Goal: Check status: Check status

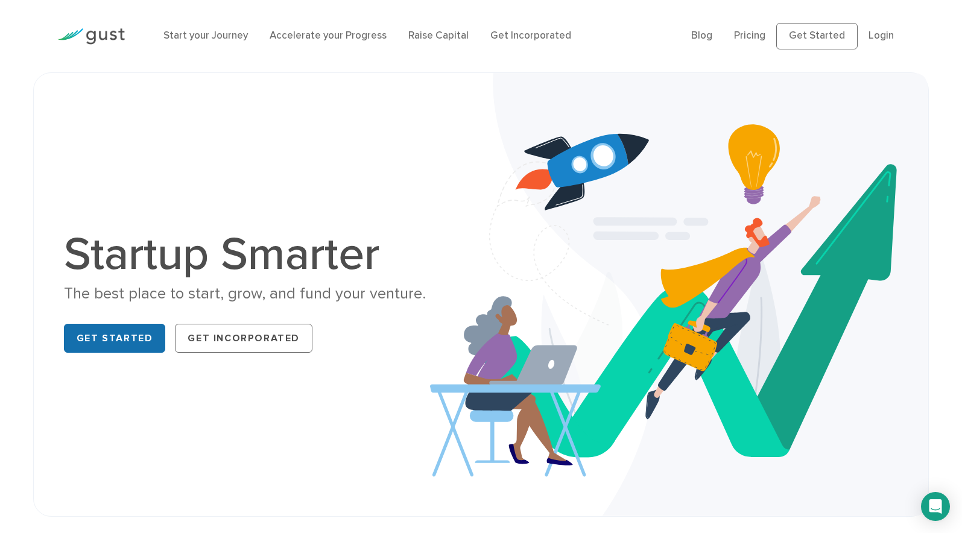
click at [150, 338] on link "Get Started" at bounding box center [115, 338] width 102 height 29
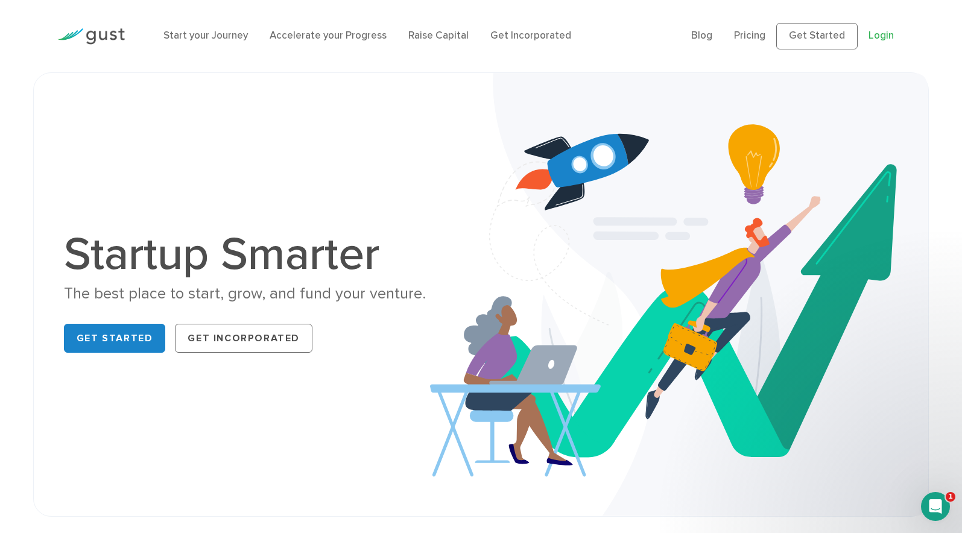
click at [878, 40] on link "Login" at bounding box center [881, 36] width 25 height 12
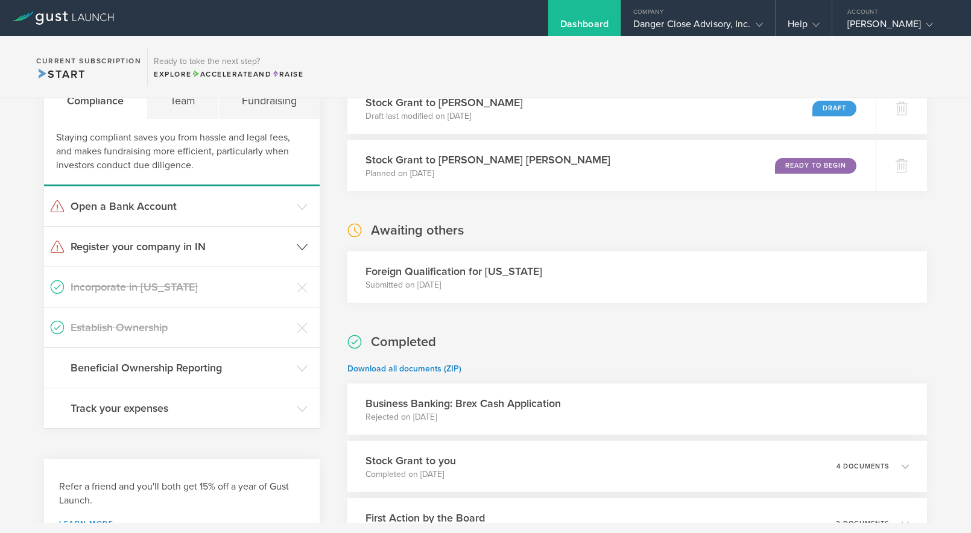
scroll to position [235, 0]
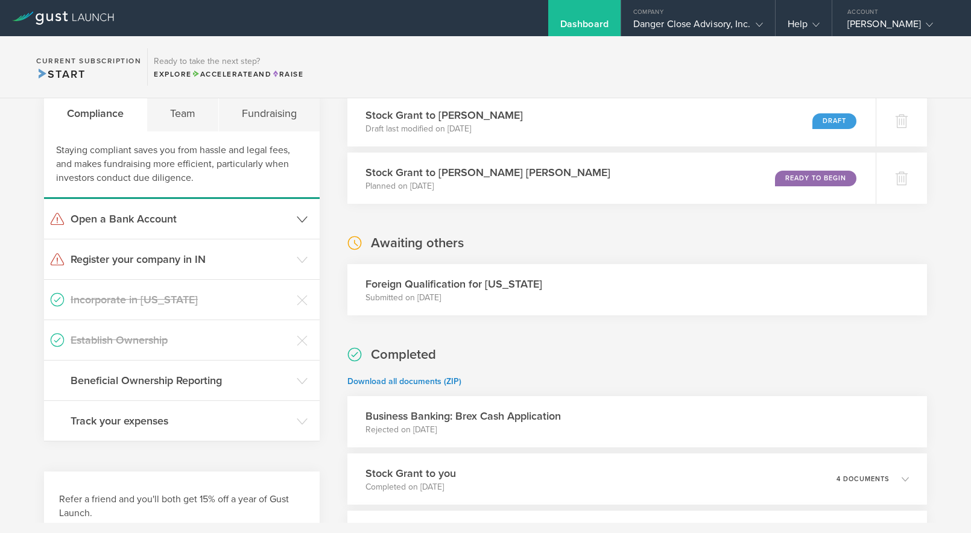
click at [210, 217] on h3 "Open a Bank Account" at bounding box center [181, 219] width 220 height 16
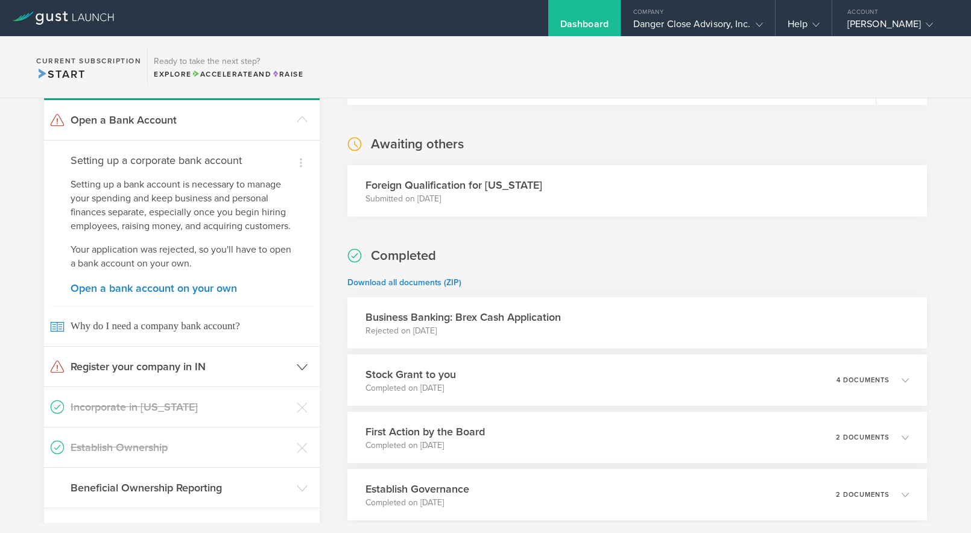
scroll to position [332, 0]
drag, startPoint x: 102, startPoint y: 188, endPoint x: 274, endPoint y: 186, distance: 171.9
click at [274, 186] on p "Setting up a bank account is necessary to manage your spending and keep busines…" at bounding box center [182, 207] width 223 height 55
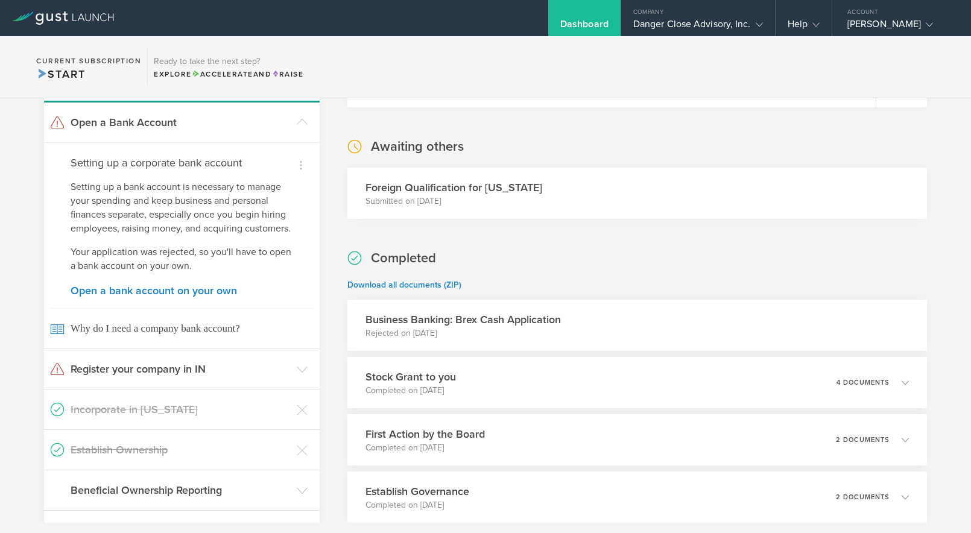
drag, startPoint x: 421, startPoint y: 321, endPoint x: 565, endPoint y: 331, distance: 144.5
click at [565, 331] on div "Business Banking: Brex Cash Application Rejected on [DATE]" at bounding box center [637, 325] width 580 height 51
drag, startPoint x: 364, startPoint y: 320, endPoint x: 480, endPoint y: 332, distance: 115.8
click at [480, 332] on div "Business Banking: Brex Cash Application Rejected on [DATE]" at bounding box center [463, 326] width 195 height 28
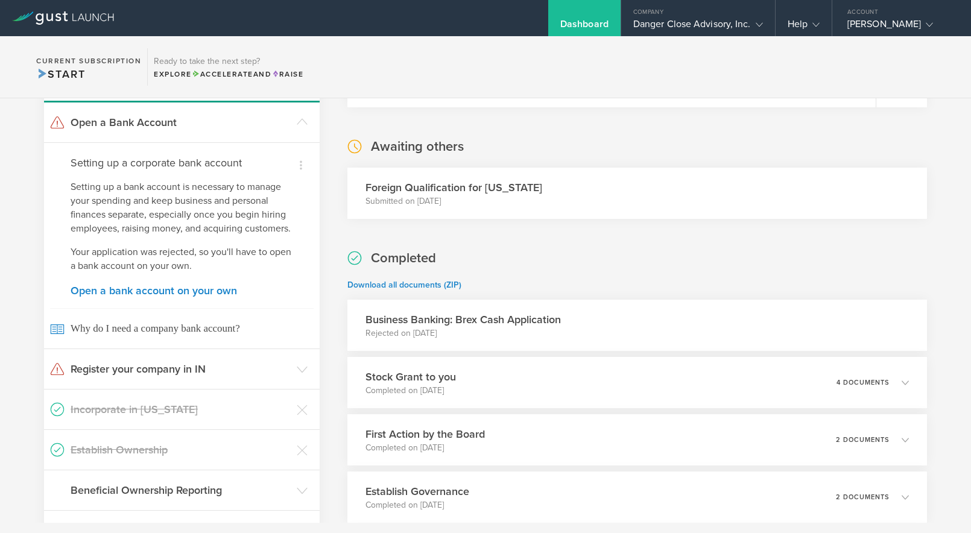
copy div "Business Banking: Brex Cash Application Rejected on [DATE]"
